Goal: Navigation & Orientation: Find specific page/section

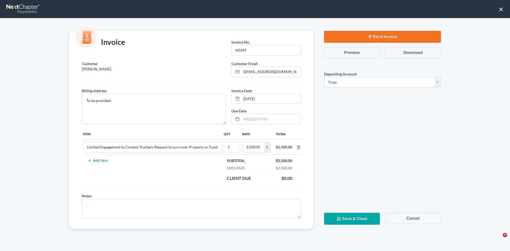
select select "1"
click at [502, 10] on button "×" at bounding box center [501, 9] width 5 height 9
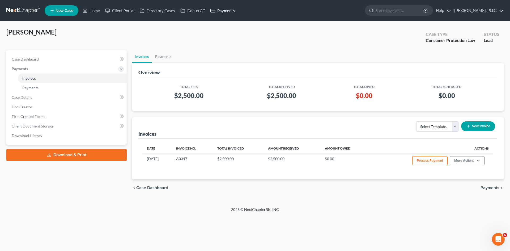
click at [236, 11] on link "Payments" at bounding box center [223, 11] width 30 height 10
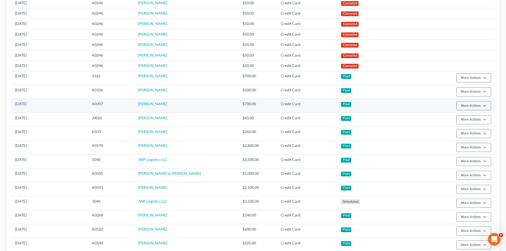
scroll to position [257, 0]
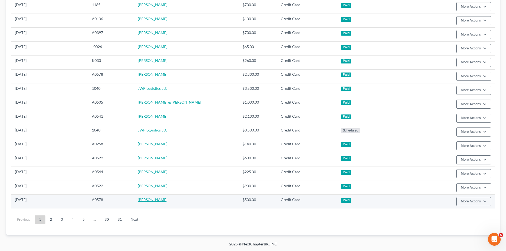
click at [153, 201] on link "Ondrea Pratt" at bounding box center [153, 200] width 30 height 5
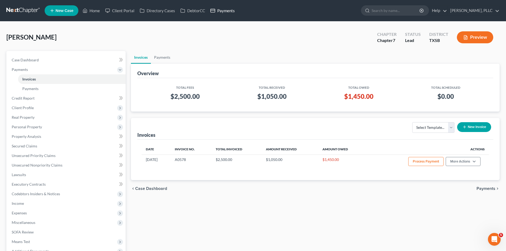
click at [226, 12] on link "Payments" at bounding box center [223, 11] width 30 height 10
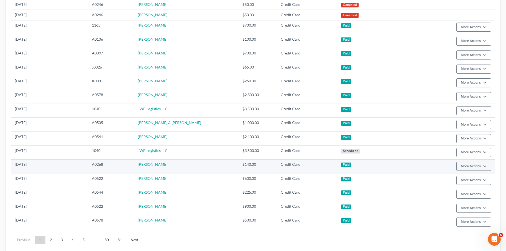
scroll to position [257, 0]
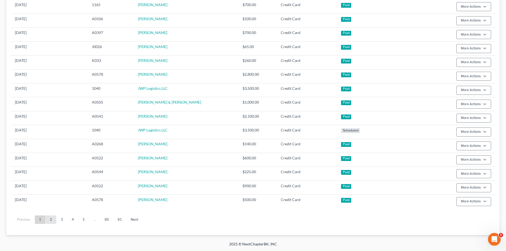
click at [56, 222] on link "2" at bounding box center [51, 220] width 11 height 9
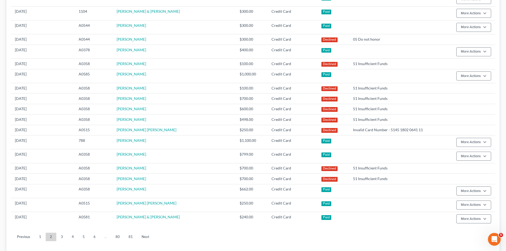
scroll to position [275, 0]
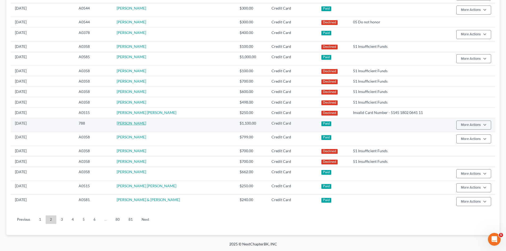
click at [146, 124] on link "Ashley Martin" at bounding box center [132, 123] width 30 height 5
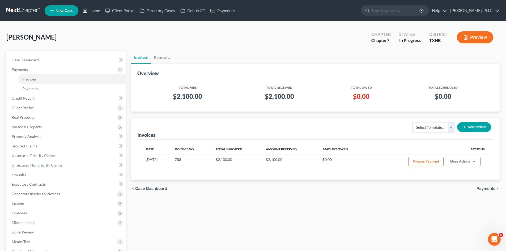
click at [83, 14] on link "Home" at bounding box center [91, 11] width 23 height 10
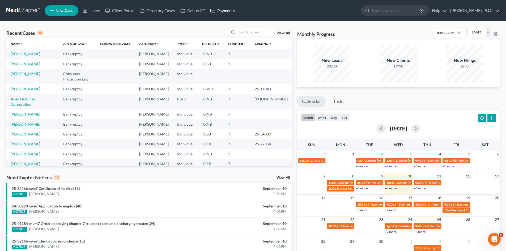
click at [226, 9] on link "Payments" at bounding box center [223, 11] width 30 height 10
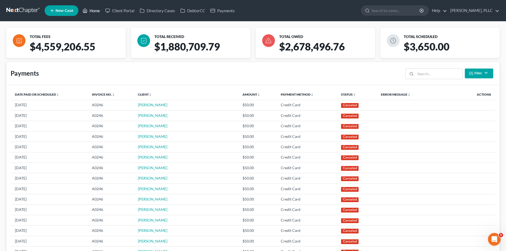
click at [90, 12] on link "Home" at bounding box center [91, 11] width 23 height 10
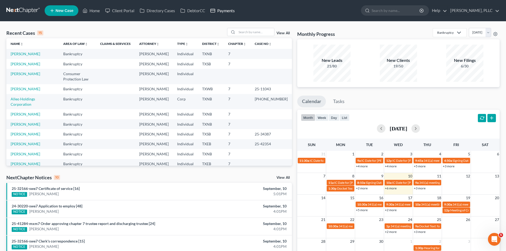
click at [227, 12] on link "Payments" at bounding box center [223, 11] width 30 height 10
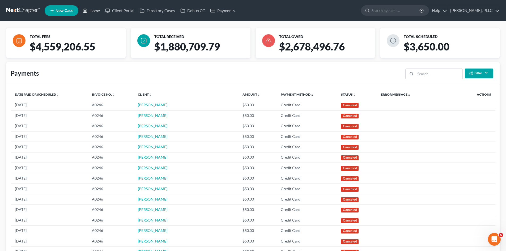
click at [97, 12] on link "Home" at bounding box center [91, 11] width 23 height 10
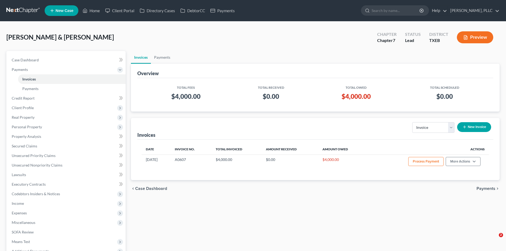
select select "0"
drag, startPoint x: 0, startPoint y: 0, endPoint x: 290, endPoint y: 51, distance: 294.6
click at [290, 51] on ul "Invoices Payments" at bounding box center [315, 57] width 369 height 13
click at [100, 14] on link "Home" at bounding box center [91, 11] width 23 height 10
